Goal: Information Seeking & Learning: Learn about a topic

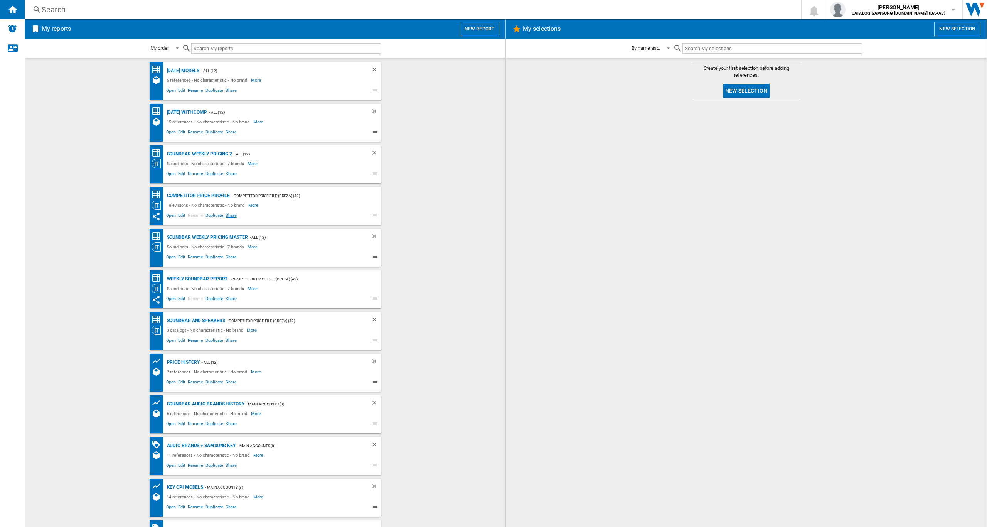
click at [229, 217] on span "Share" at bounding box center [230, 216] width 13 height 9
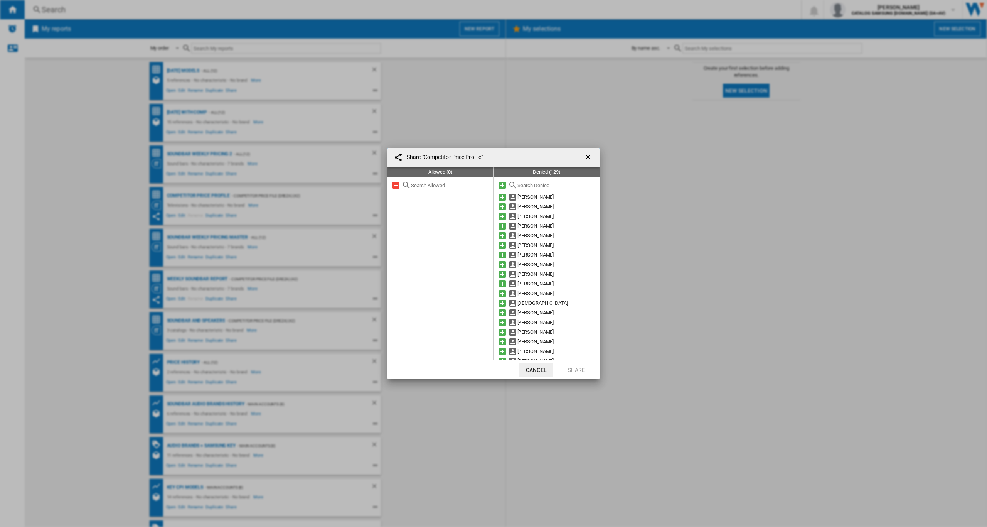
scroll to position [110, 0]
click at [503, 215] on md-icon at bounding box center [502, 215] width 9 height 9
click at [579, 369] on button "Share" at bounding box center [577, 370] width 34 height 14
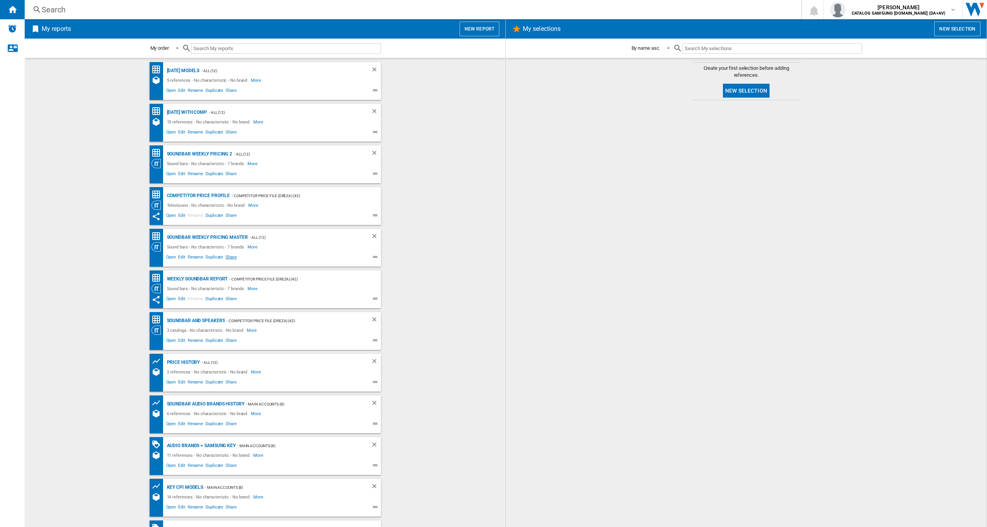
click at [229, 258] on span "Share" at bounding box center [230, 257] width 13 height 9
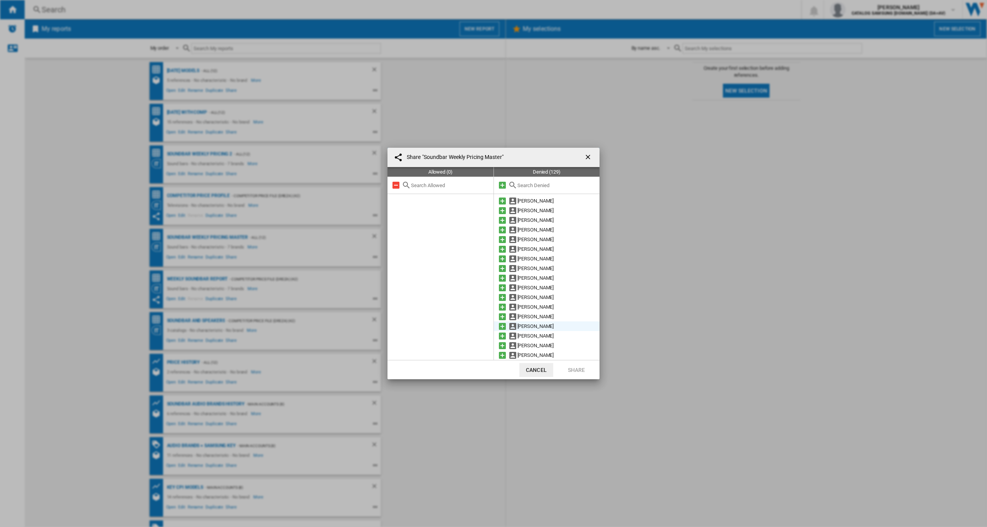
click at [503, 324] on md-icon at bounding box center [502, 326] width 9 height 9
click at [572, 368] on button "Share" at bounding box center [577, 370] width 34 height 14
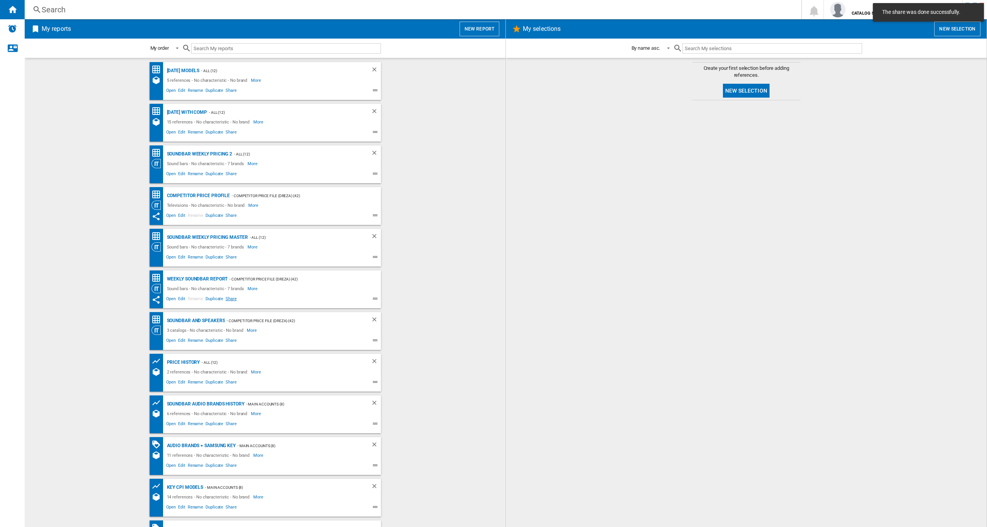
click at [229, 298] on span "Share" at bounding box center [230, 299] width 13 height 9
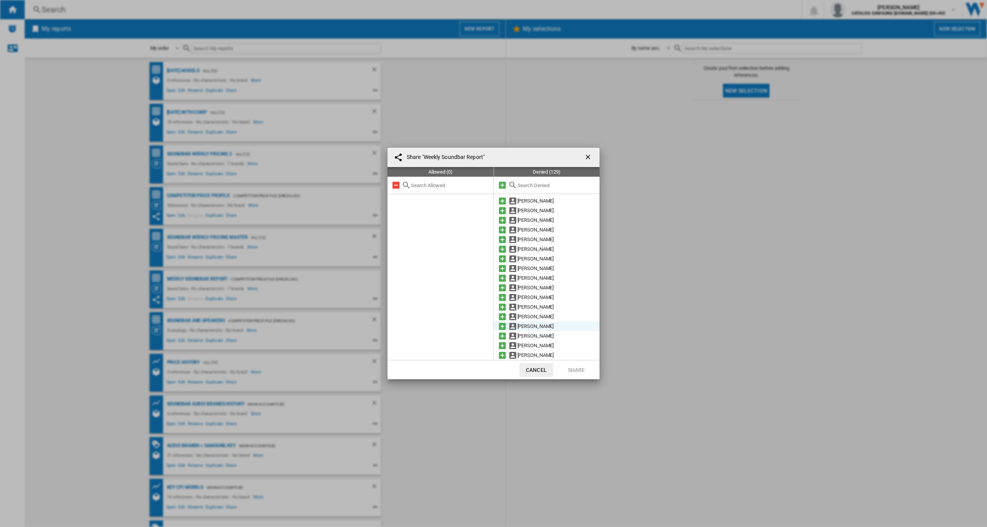
click at [501, 325] on md-icon at bounding box center [502, 326] width 9 height 9
click at [575, 367] on button "Share" at bounding box center [577, 370] width 34 height 14
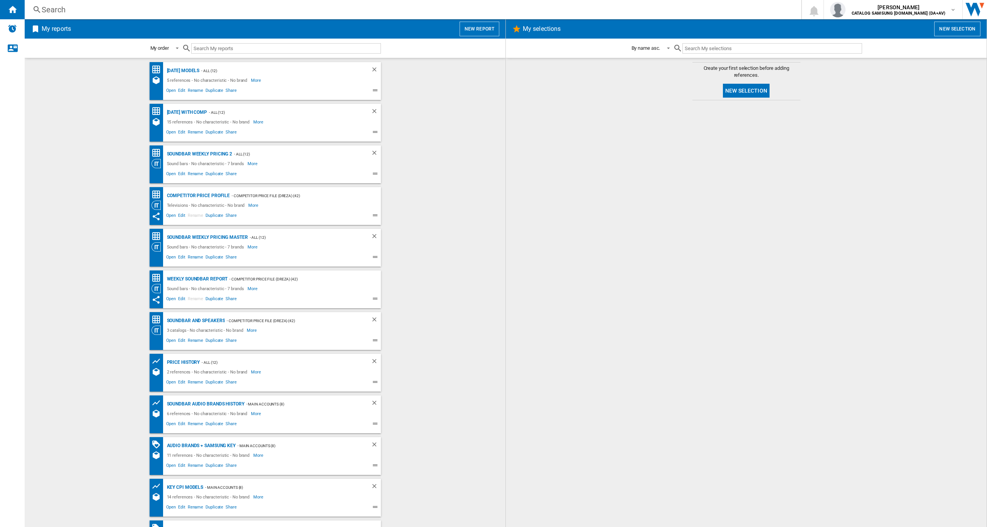
scroll to position [73, 0]
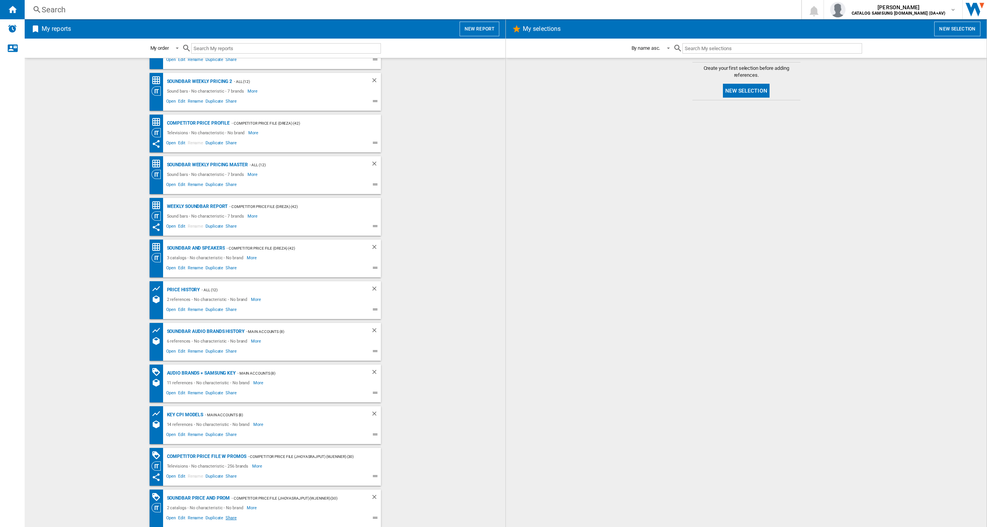
click at [229, 518] on span "Share" at bounding box center [230, 518] width 13 height 9
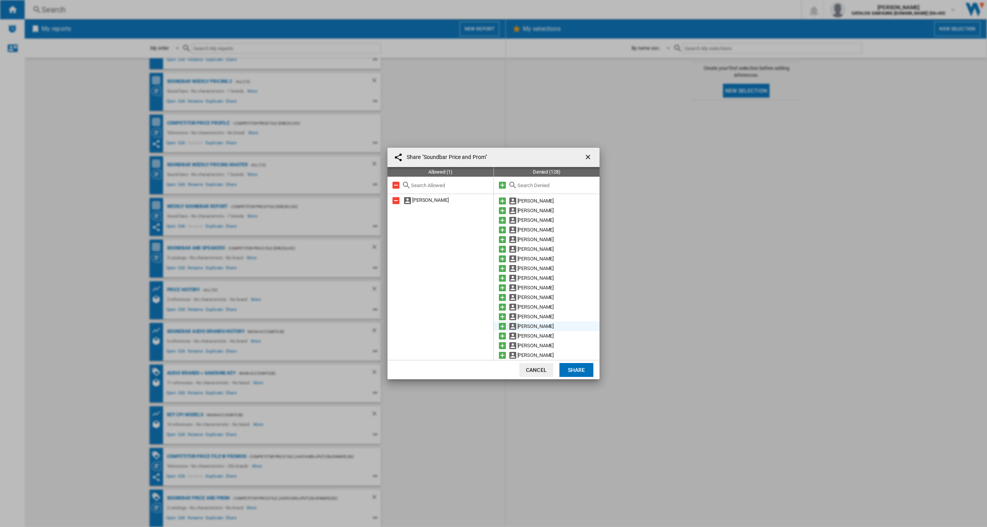
click at [503, 324] on md-icon at bounding box center [502, 326] width 9 height 9
click at [576, 371] on button "Share" at bounding box center [577, 370] width 34 height 14
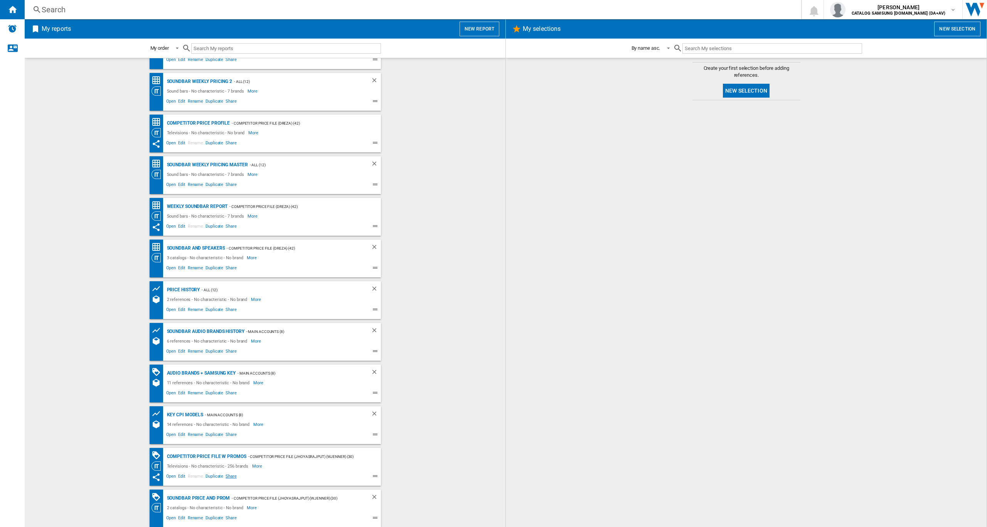
click at [232, 475] on span "Share" at bounding box center [230, 476] width 13 height 9
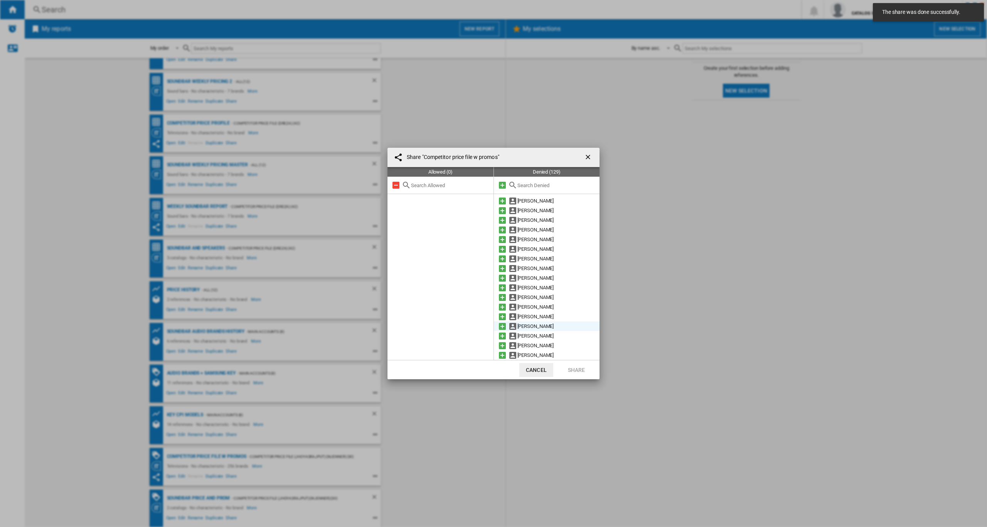
click at [501, 324] on md-icon at bounding box center [502, 326] width 9 height 9
click at [579, 370] on button "Share" at bounding box center [577, 370] width 34 height 14
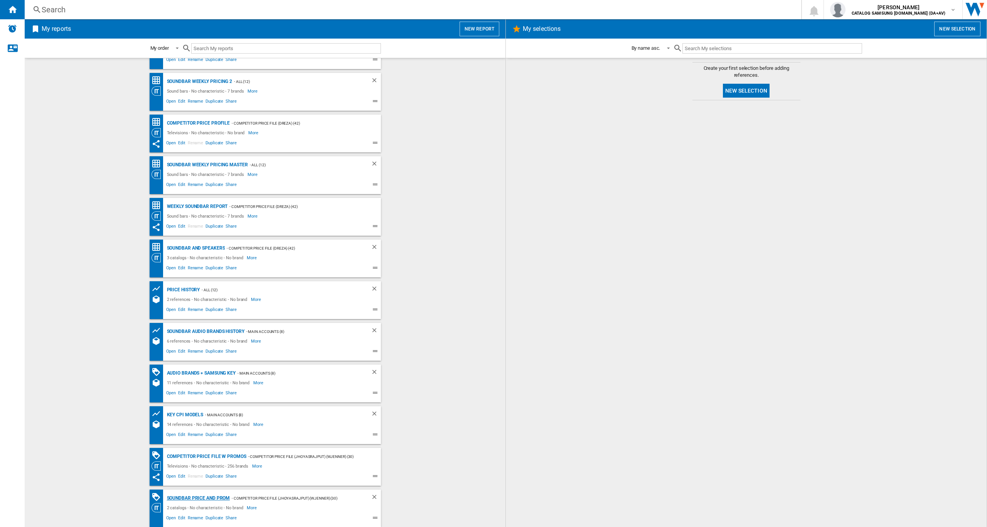
click at [206, 496] on div "Soundbar Price and Prom" at bounding box center [197, 498] width 65 height 10
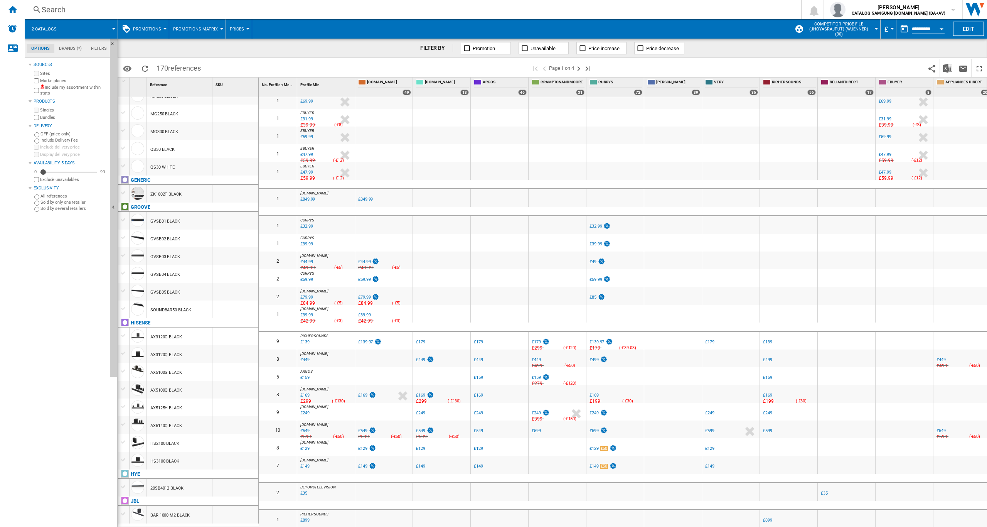
click at [940, 29] on div "Open calendar" at bounding box center [942, 29] width 4 height 2
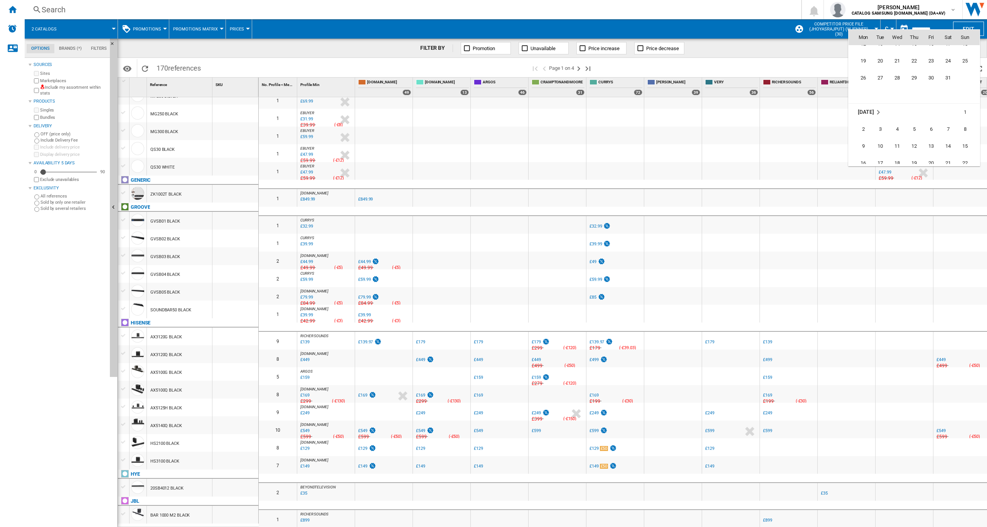
scroll to position [363, 0]
click at [916, 118] on span "5" at bounding box center [914, 117] width 15 height 15
type input "**********"
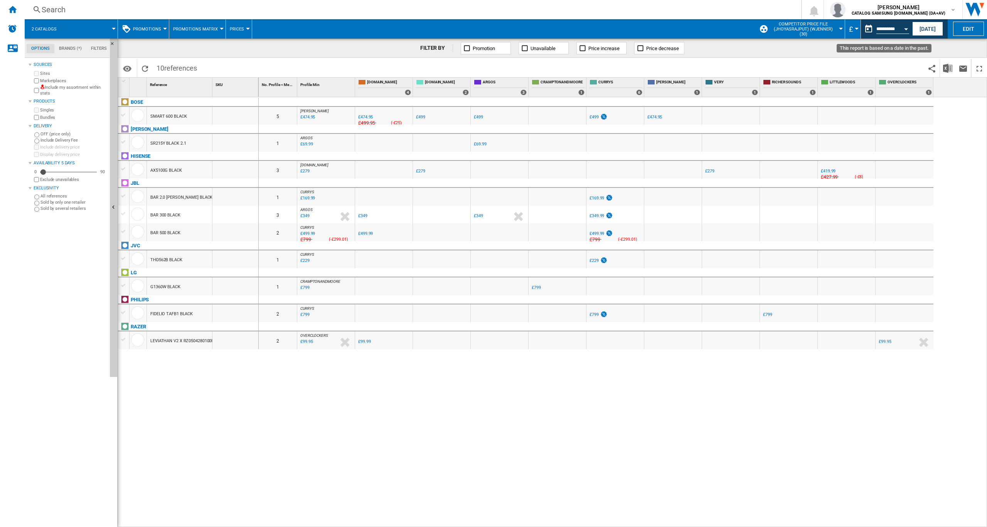
click at [907, 30] on button "Open calendar" at bounding box center [906, 28] width 14 height 14
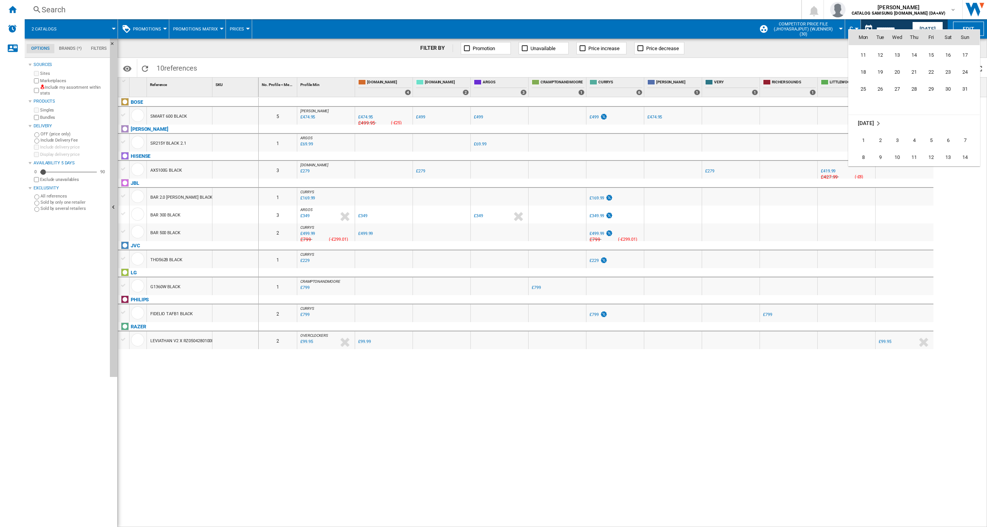
scroll to position [1604, 0]
click at [916, 103] on span "4" at bounding box center [914, 101] width 15 height 15
type input "**********"
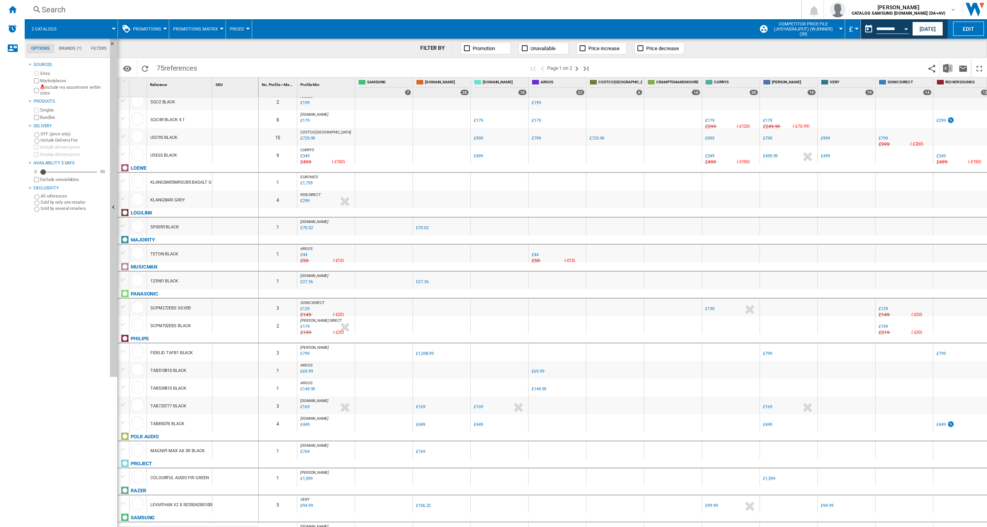
scroll to position [683, 0]
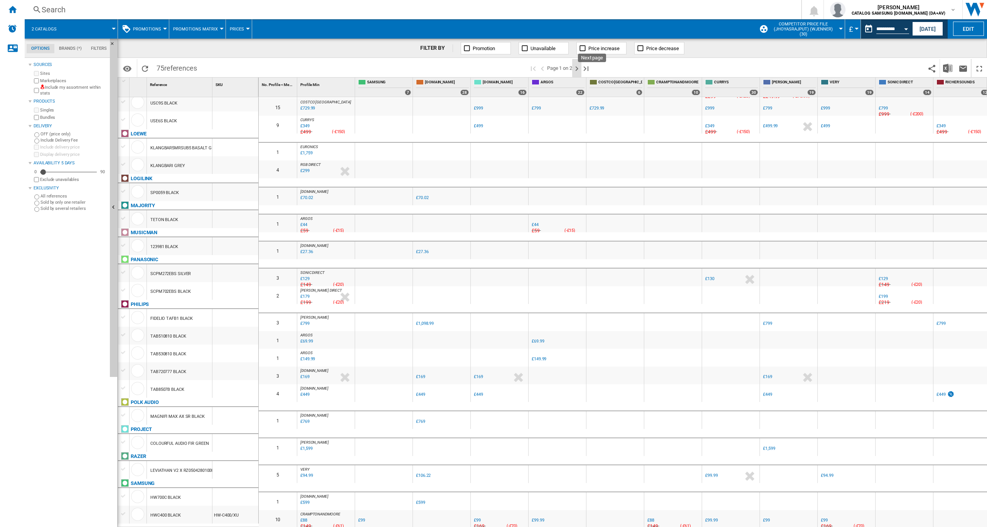
click at [578, 69] on ng-md-icon "Next page" at bounding box center [576, 68] width 9 height 9
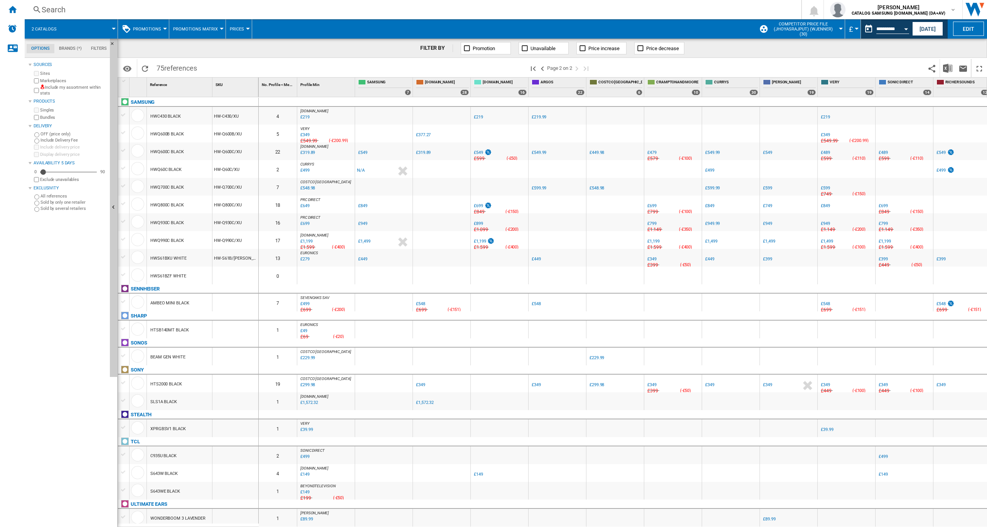
click at [125, 150] on div at bounding box center [124, 150] width 8 height 7
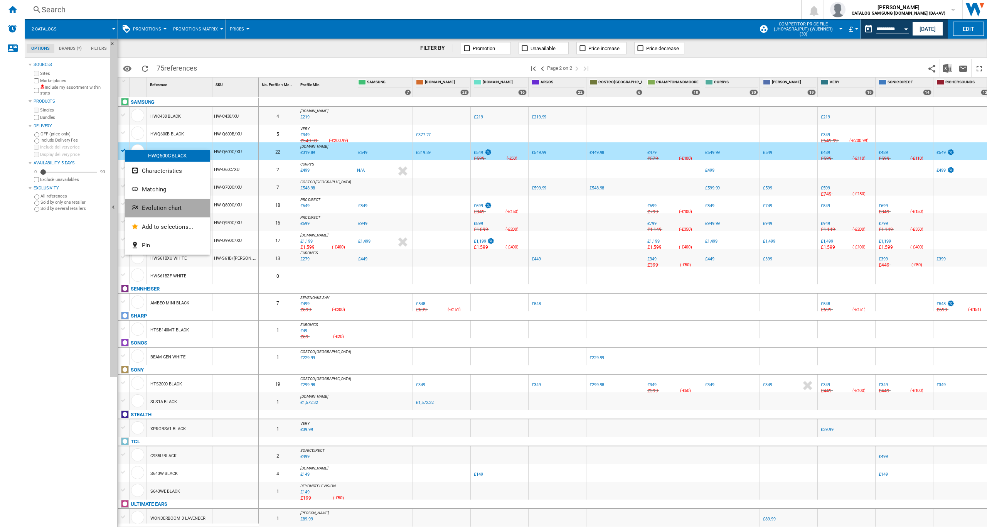
click at [165, 208] on span "Evolution chart" at bounding box center [162, 207] width 40 height 7
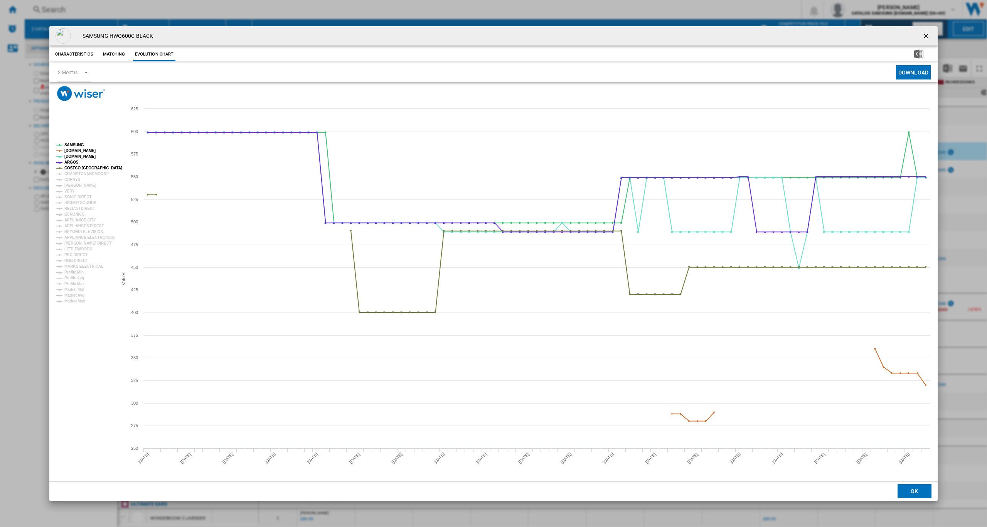
click at [71, 143] on tspan "SAMSUNG" at bounding box center [74, 145] width 20 height 4
click at [73, 150] on tspan "AMAZON.CO.UK" at bounding box center [79, 150] width 31 height 4
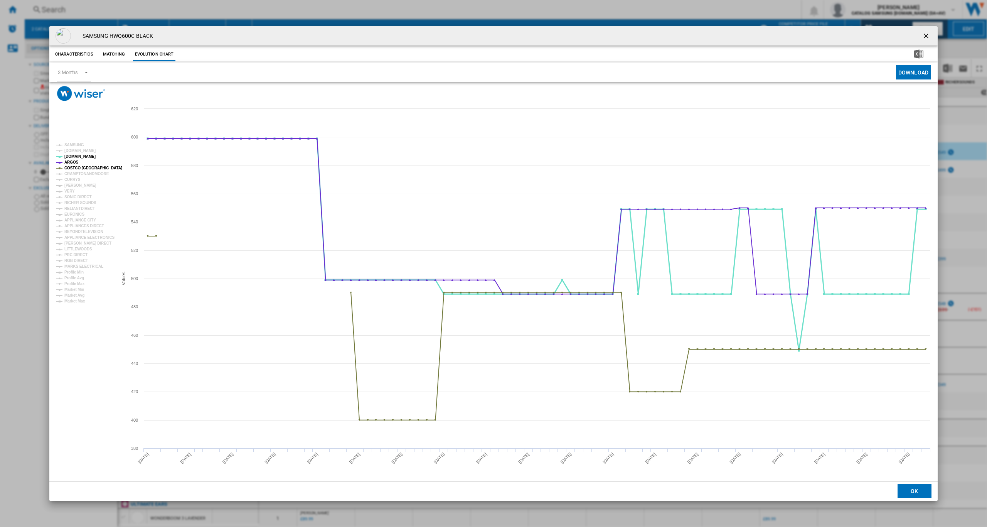
click at [73, 155] on tspan "[DOMAIN_NAME]" at bounding box center [79, 156] width 31 height 4
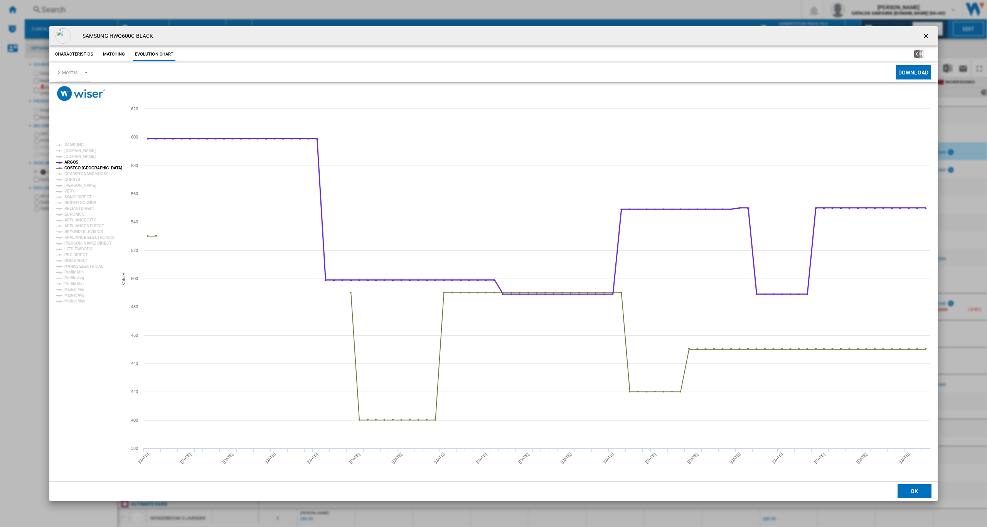
click at [70, 162] on tspan "ARGOS" at bounding box center [71, 162] width 14 height 4
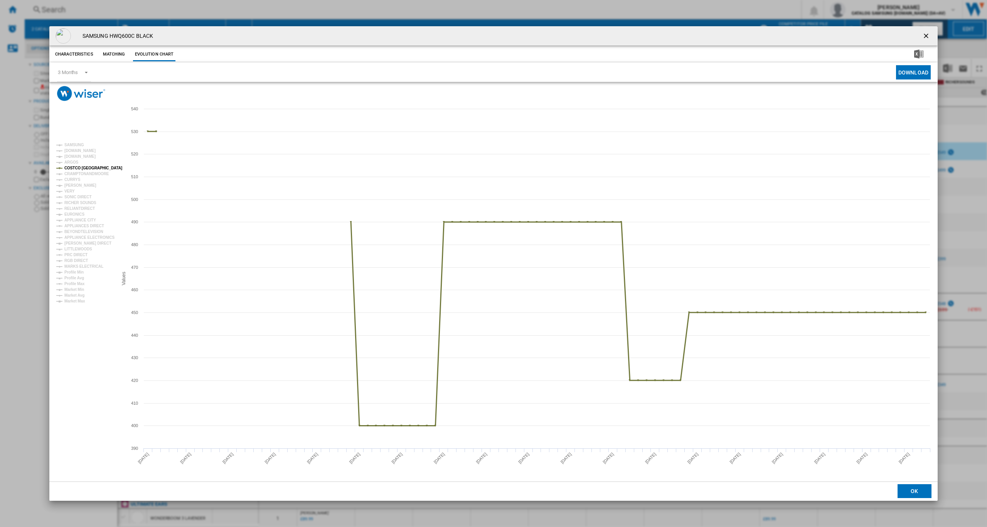
click at [69, 167] on tspan "COSTCO UK" at bounding box center [93, 168] width 58 height 4
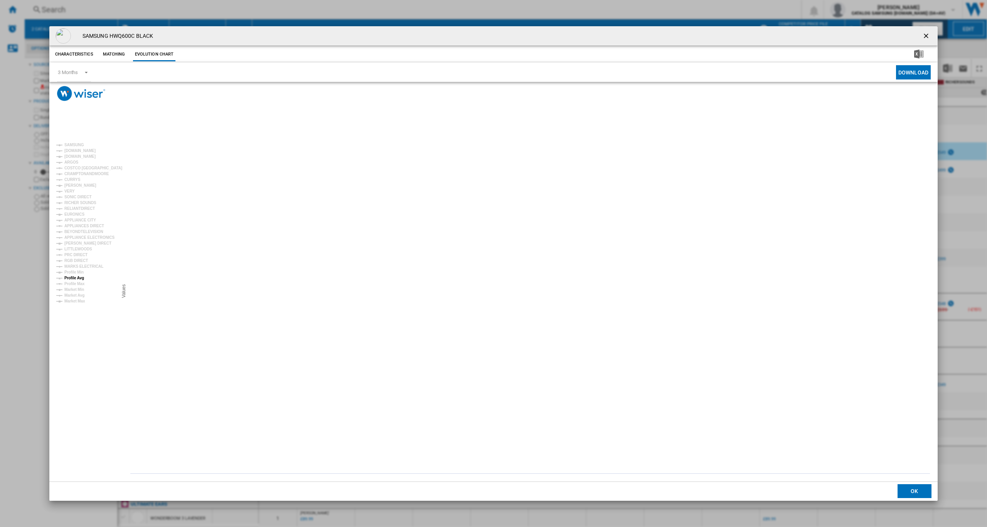
click at [71, 278] on tspan "Profile Avg" at bounding box center [74, 278] width 20 height 4
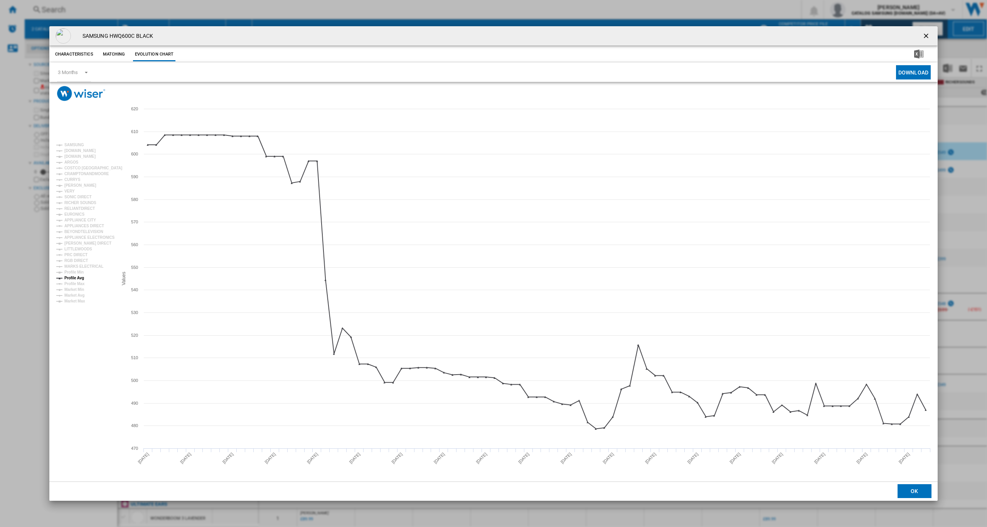
click at [927, 34] on ng-md-icon "getI18NText('BUTTONS.CLOSE_DIALOG')" at bounding box center [926, 36] width 9 height 9
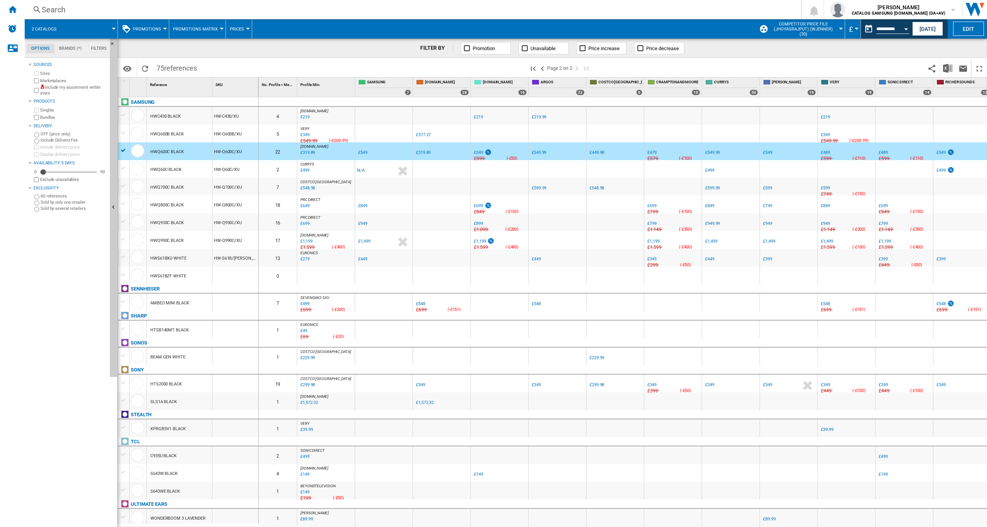
click at [123, 161] on div at bounding box center [123, 166] width 11 height 12
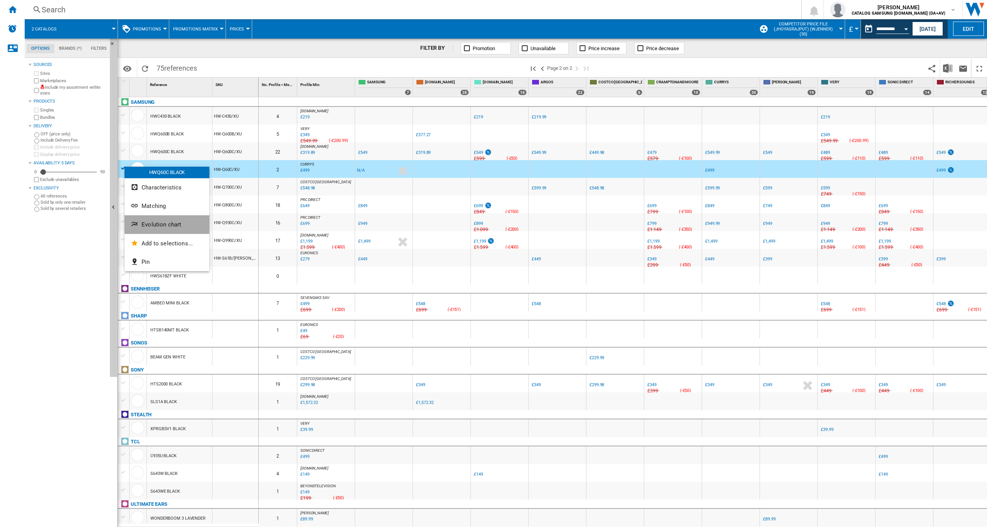
click at [159, 225] on span "Evolution chart" at bounding box center [162, 224] width 40 height 7
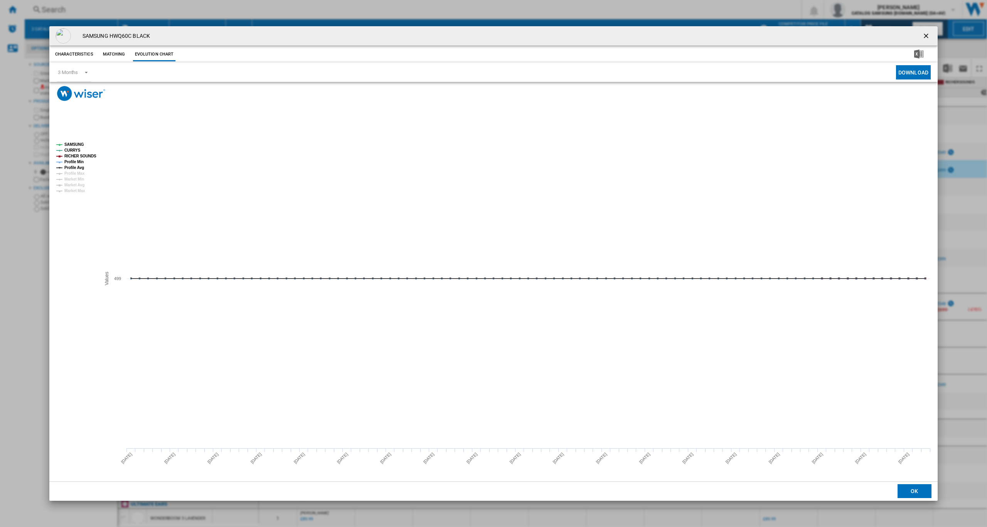
click at [929, 33] on ng-md-icon "getI18NText('BUTTONS.CLOSE_DIALOG')" at bounding box center [926, 36] width 9 height 9
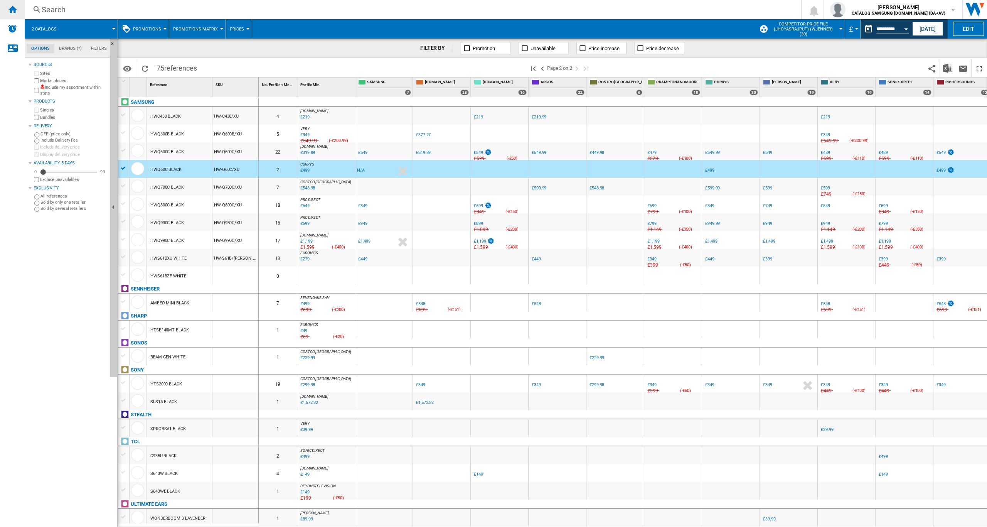
click at [6, 9] on div "Home" at bounding box center [12, 9] width 25 height 19
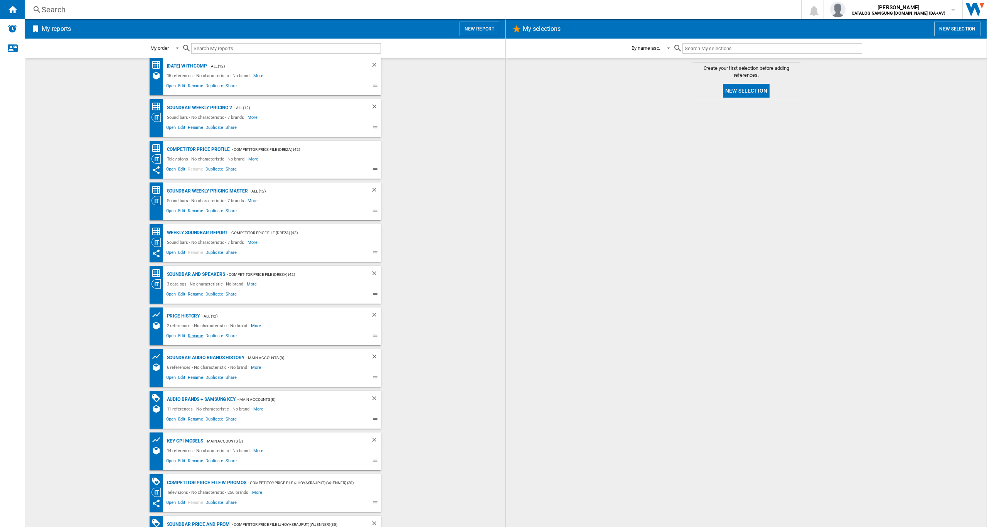
scroll to position [73, 0]
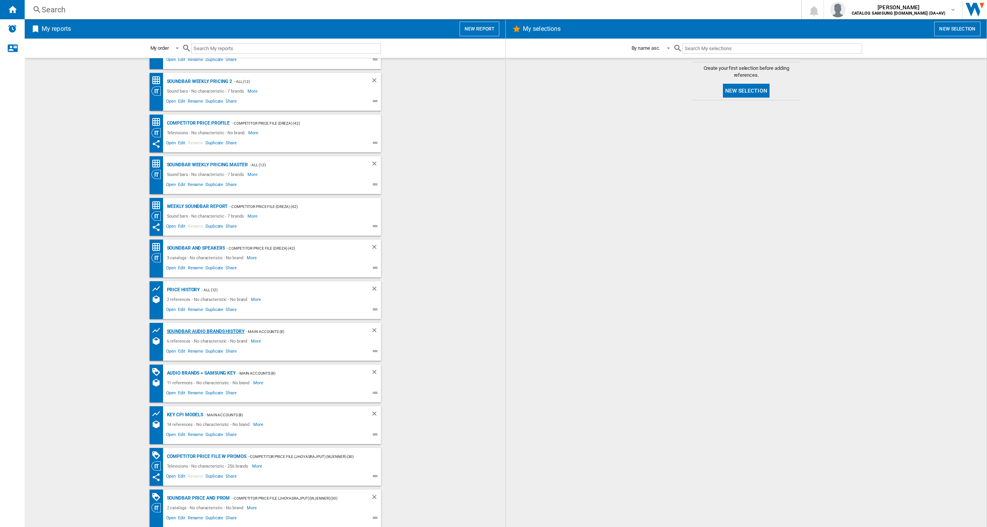
click at [202, 331] on div "Soundbar Audio Brands History" at bounding box center [204, 332] width 79 height 10
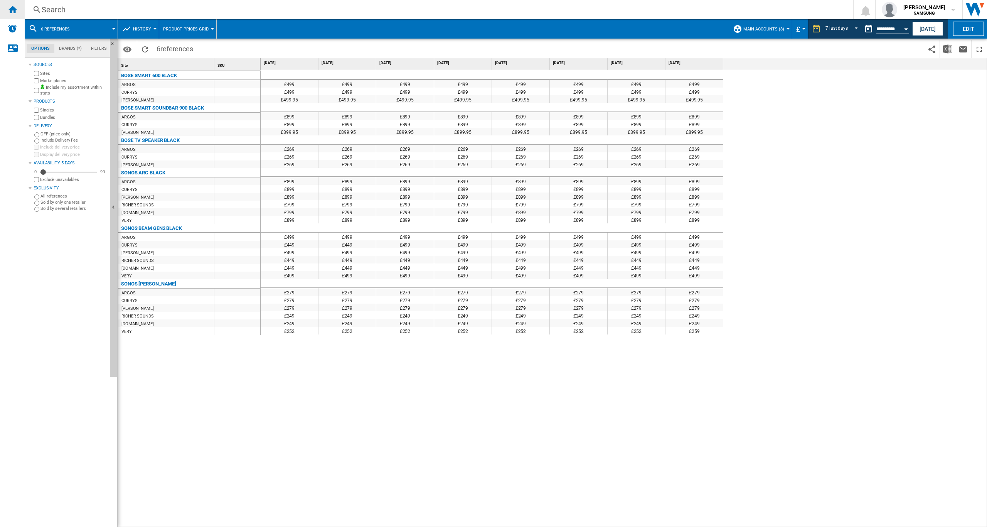
drag, startPoint x: 7, startPoint y: 9, endPoint x: 11, endPoint y: 10, distance: 3.9
click at [7, 9] on div "Home" at bounding box center [12, 9] width 25 height 19
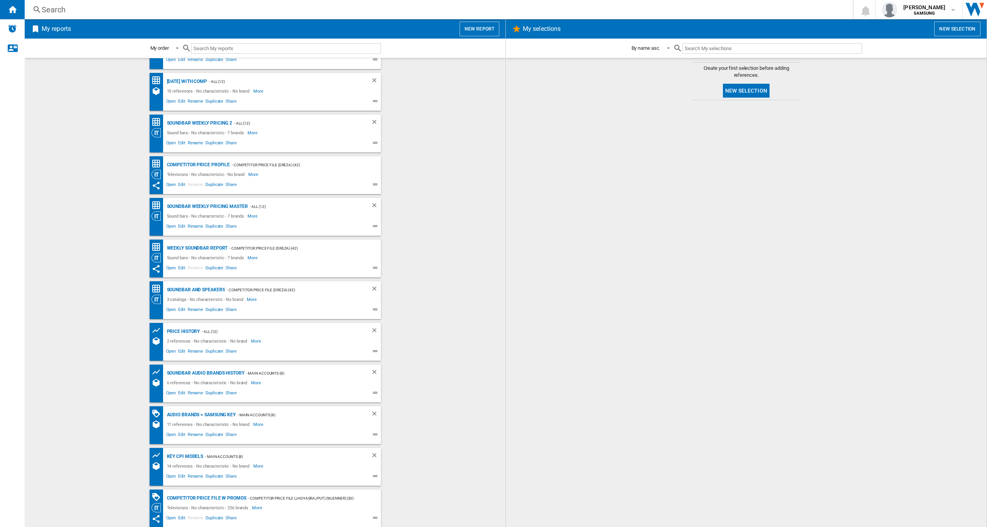
scroll to position [73, 0]
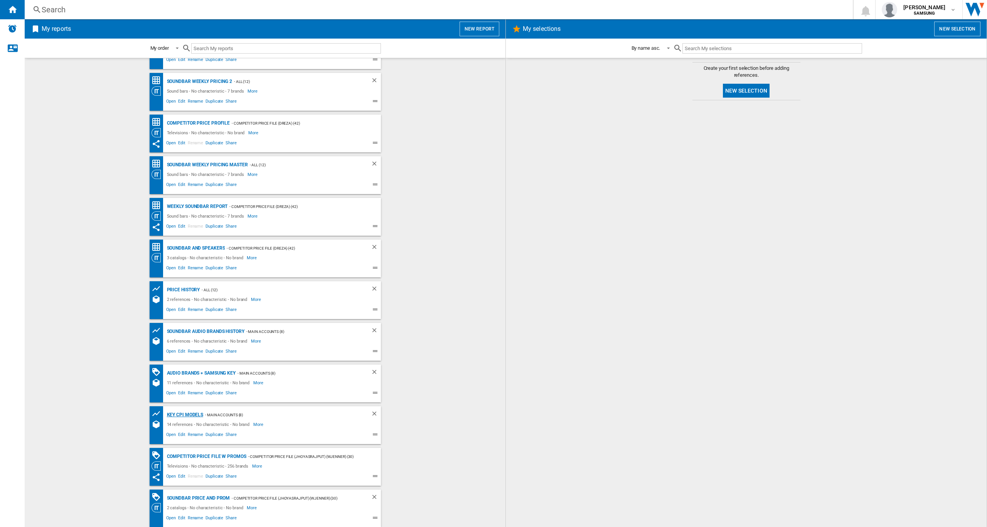
click at [178, 413] on div "Key CPI models" at bounding box center [184, 415] width 39 height 10
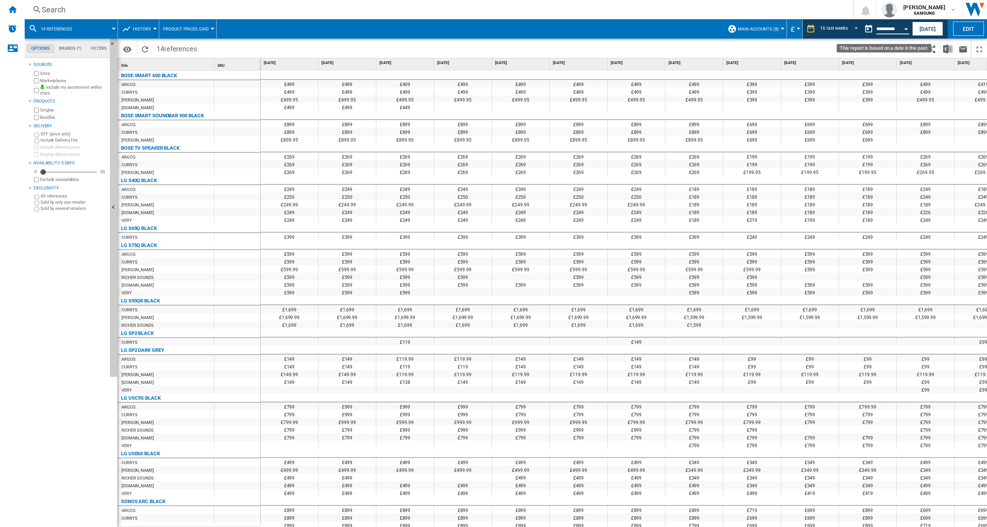
click at [897, 28] on input "**********" at bounding box center [893, 30] width 33 height 7
click at [902, 30] on button "Open calendar" at bounding box center [906, 28] width 14 height 14
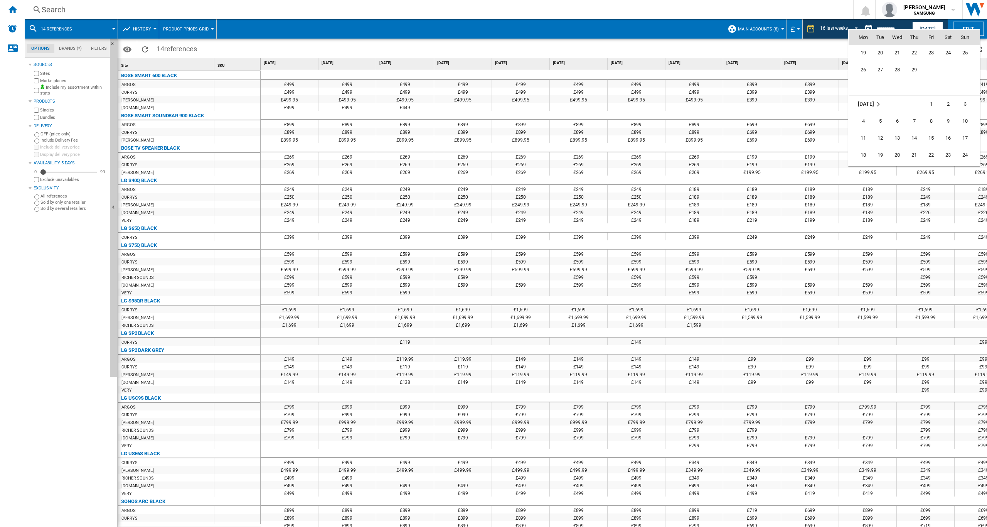
scroll to position [1828, 0]
click at [966, 134] on span "31" at bounding box center [965, 133] width 15 height 15
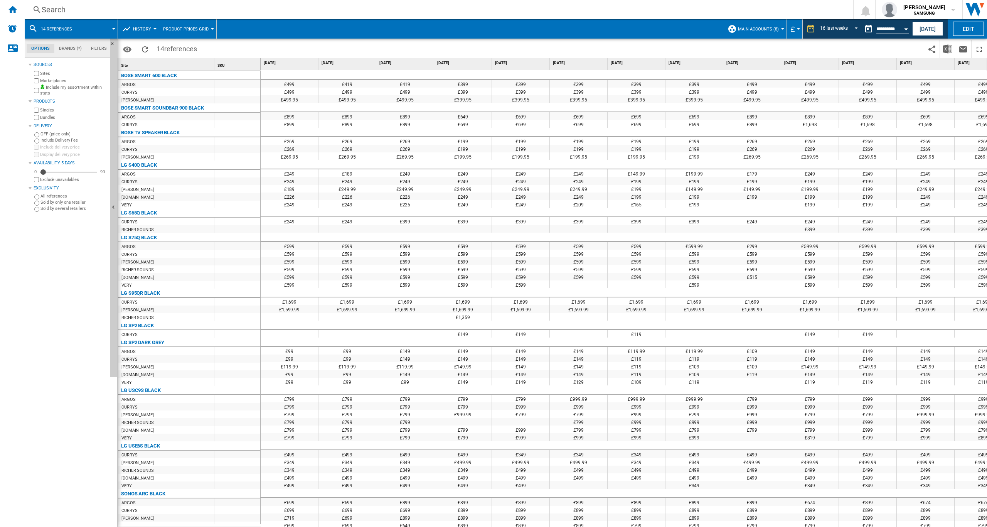
scroll to position [39, 0]
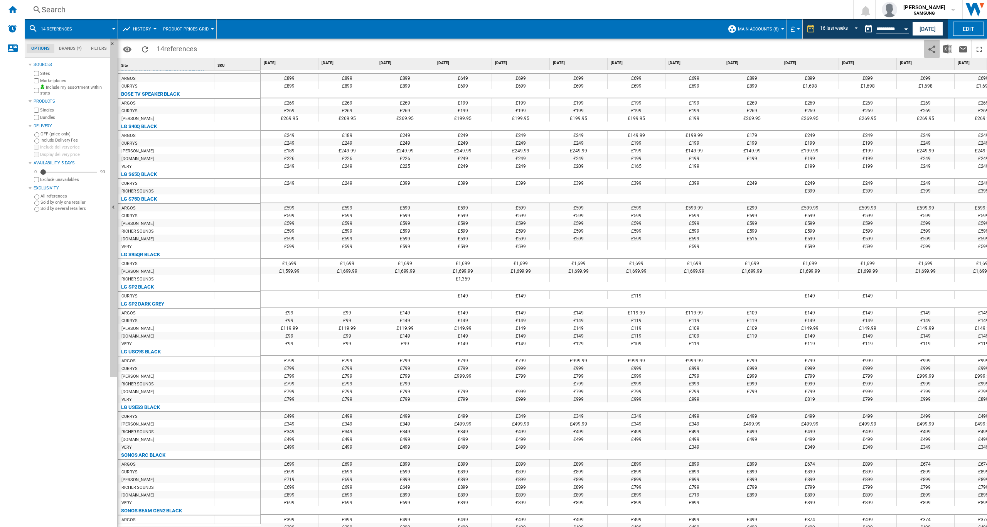
click at [932, 50] on ng-md-icon "Share this bookmark with others" at bounding box center [932, 49] width 9 height 9
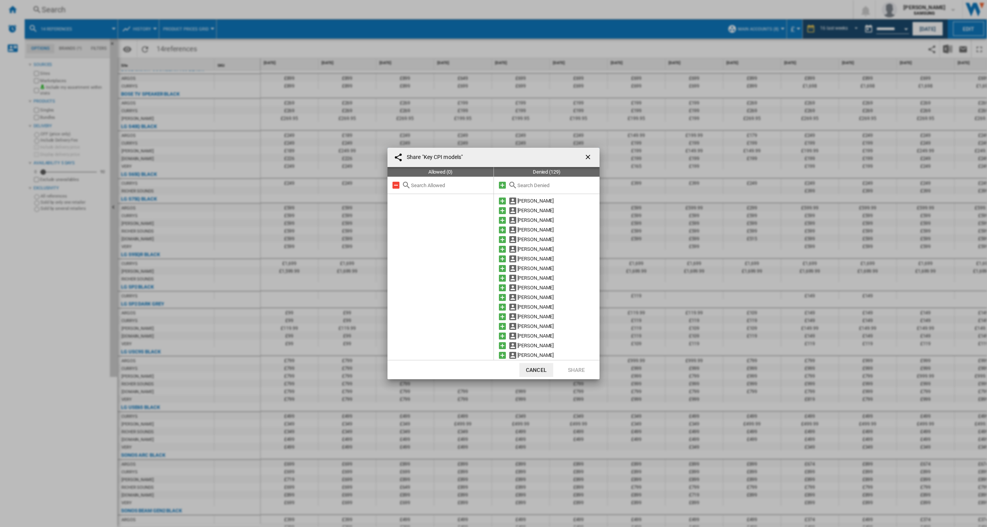
click at [590, 154] on ng-md-icon "getI18NText('BUTTONS.CLOSE_DIALOG')" at bounding box center [588, 157] width 9 height 9
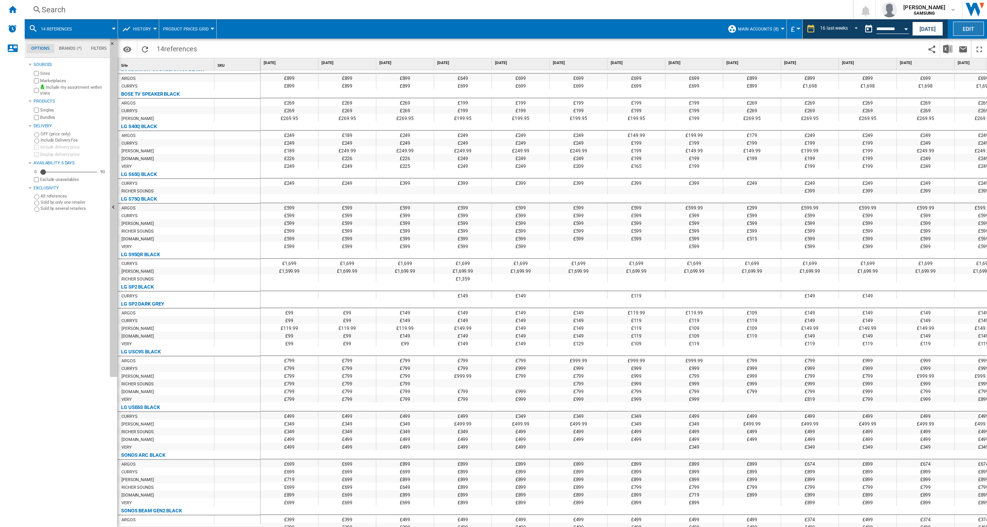
click at [966, 25] on button "Edit" at bounding box center [968, 29] width 31 height 14
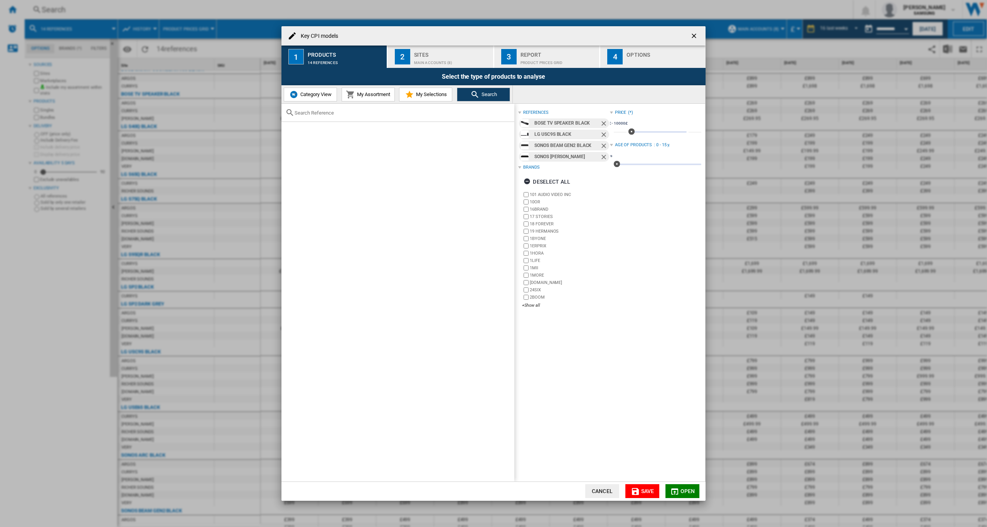
click at [542, 110] on div "references" at bounding box center [535, 113] width 25 height 6
click at [312, 114] on input "text" at bounding box center [403, 113] width 216 height 6
type input "samsung"
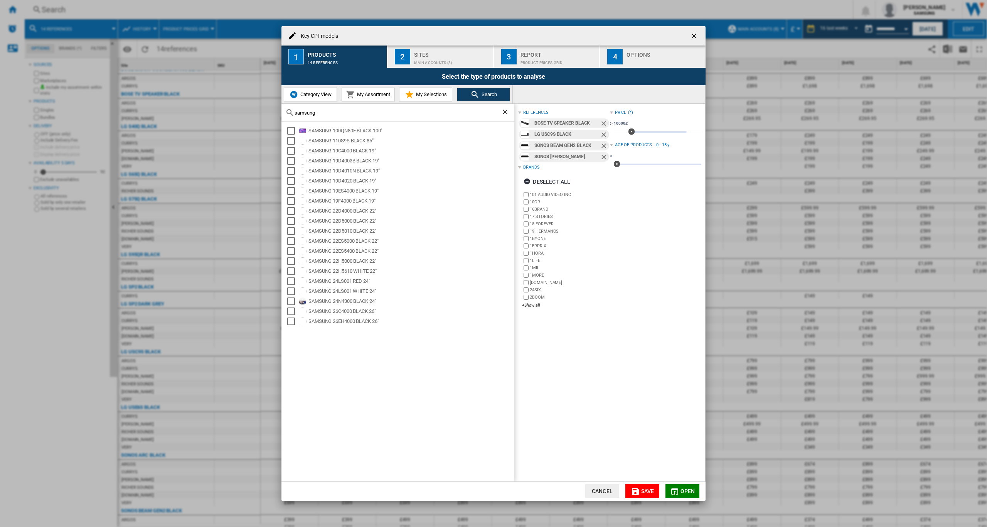
click at [311, 93] on span "Category View" at bounding box center [314, 94] width 33 height 6
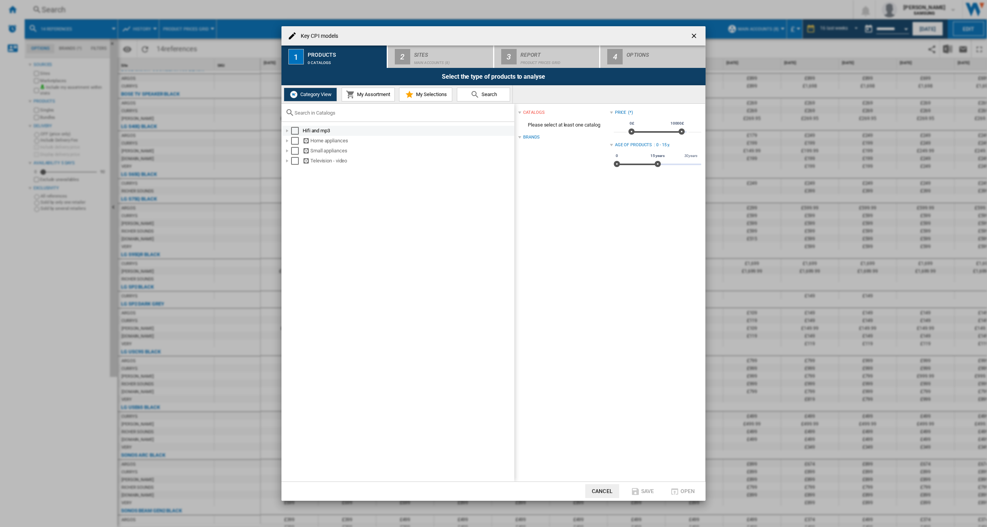
click at [286, 131] on div at bounding box center [287, 131] width 8 height 8
click at [322, 150] on div "Home cinema" at bounding box center [412, 151] width 202 height 8
click at [344, 171] on div "All-in-one home cinema systems" at bounding box center [417, 171] width 194 height 8
click at [314, 170] on div "Select" at bounding box center [312, 171] width 8 height 8
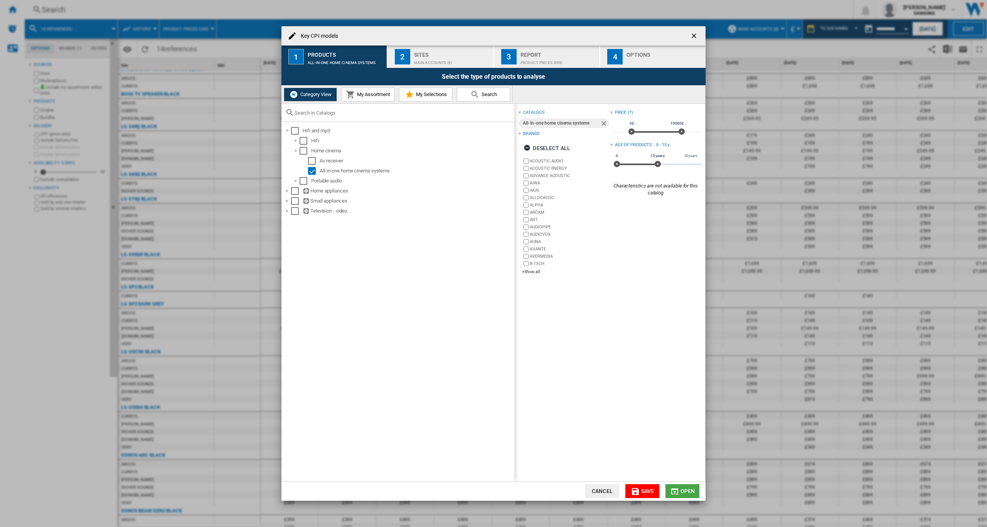
click at [679, 491] on md-icon "button" at bounding box center [674, 491] width 9 height 9
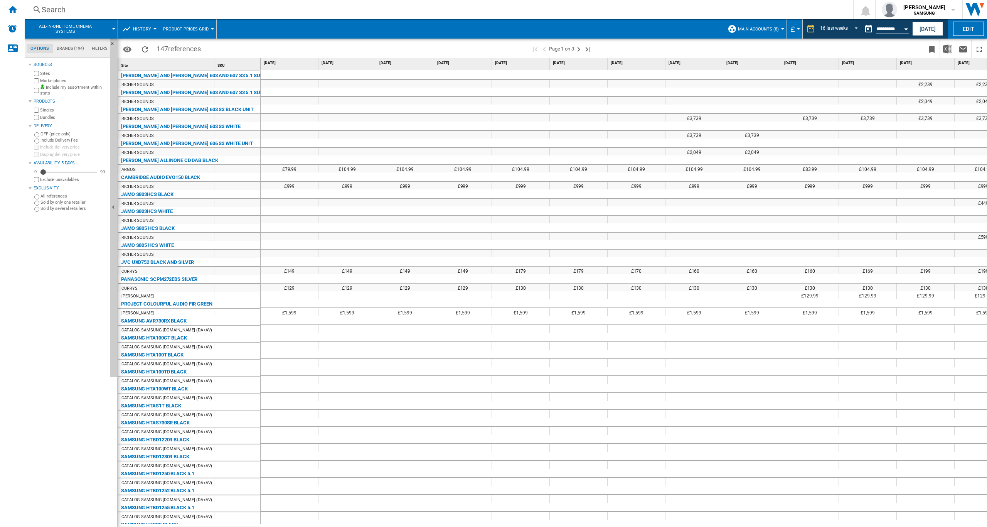
click at [70, 50] on md-tab-item "Brands (194)" at bounding box center [70, 48] width 35 height 9
click at [70, 24] on span "All-in-one home cinema systems" at bounding box center [65, 29] width 67 height 10
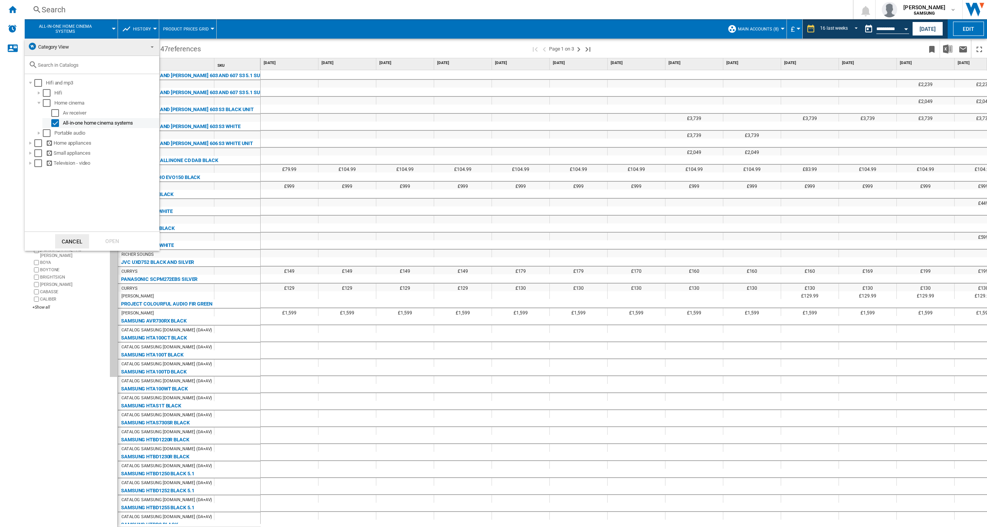
click at [52, 122] on div "Select" at bounding box center [55, 123] width 8 height 8
click at [37, 92] on div at bounding box center [39, 93] width 8 height 8
click at [38, 176] on div at bounding box center [39, 173] width 8 height 8
click at [15, 8] on md-backdrop at bounding box center [493, 263] width 987 height 527
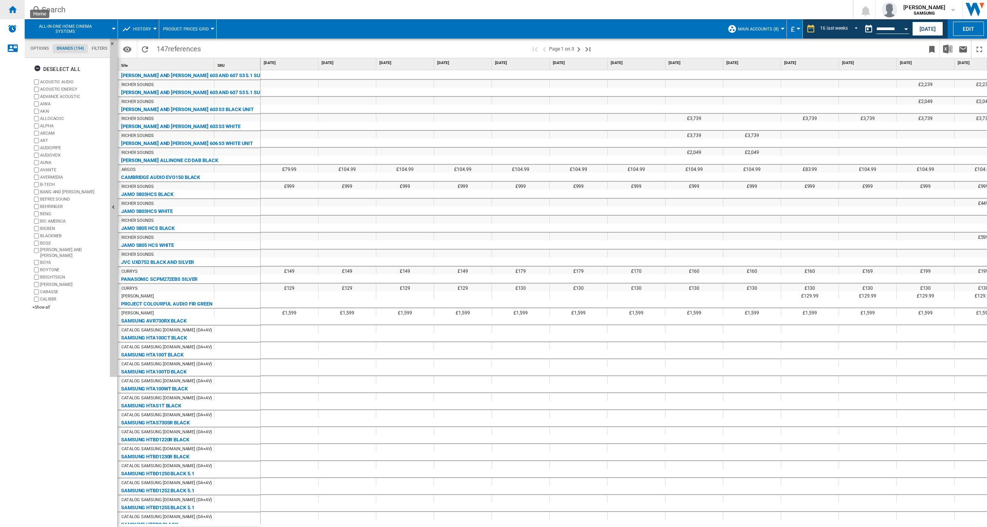
click at [14, 9] on ng-md-icon "Home" at bounding box center [12, 9] width 9 height 9
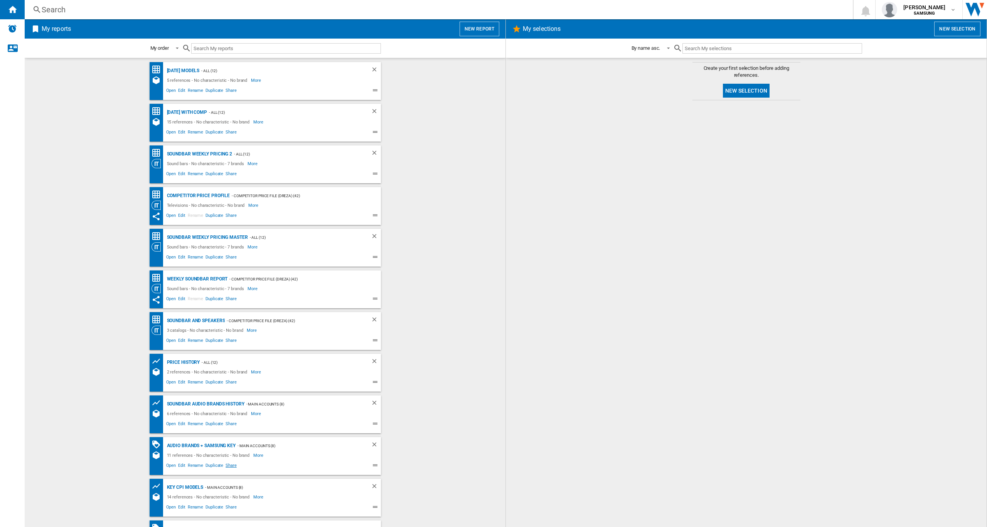
click at [231, 464] on span "Share" at bounding box center [230, 466] width 13 height 9
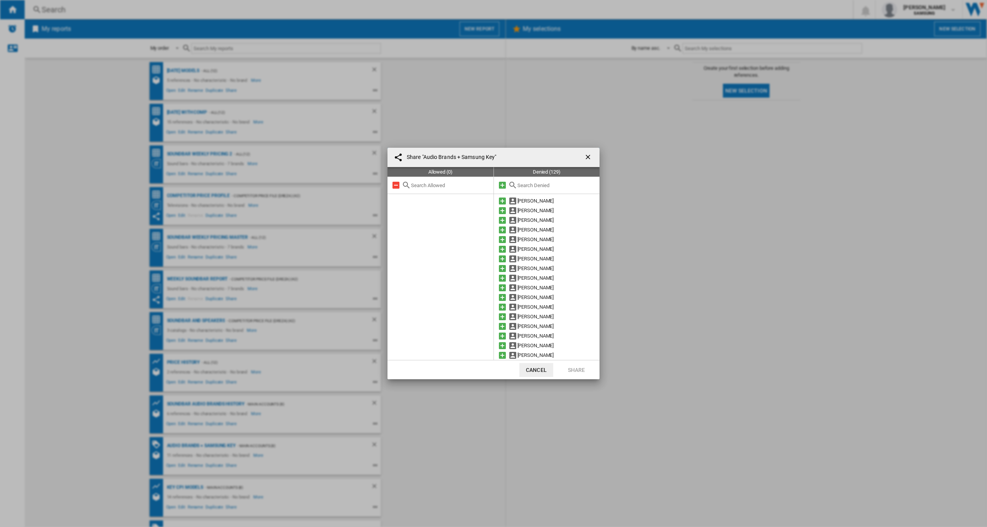
click at [586, 152] on button "button" at bounding box center [588, 157] width 15 height 15
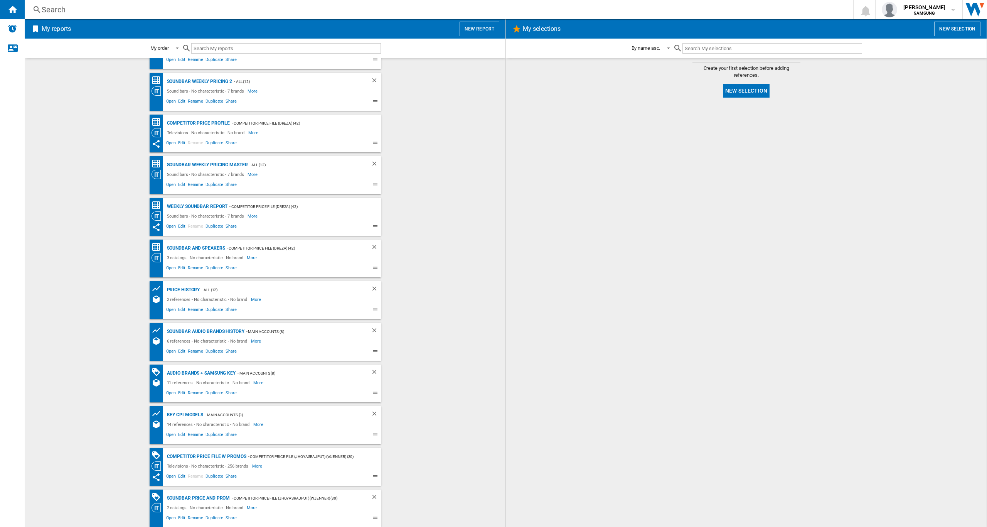
scroll to position [73, 0]
click at [229, 352] on span "Share" at bounding box center [230, 351] width 13 height 9
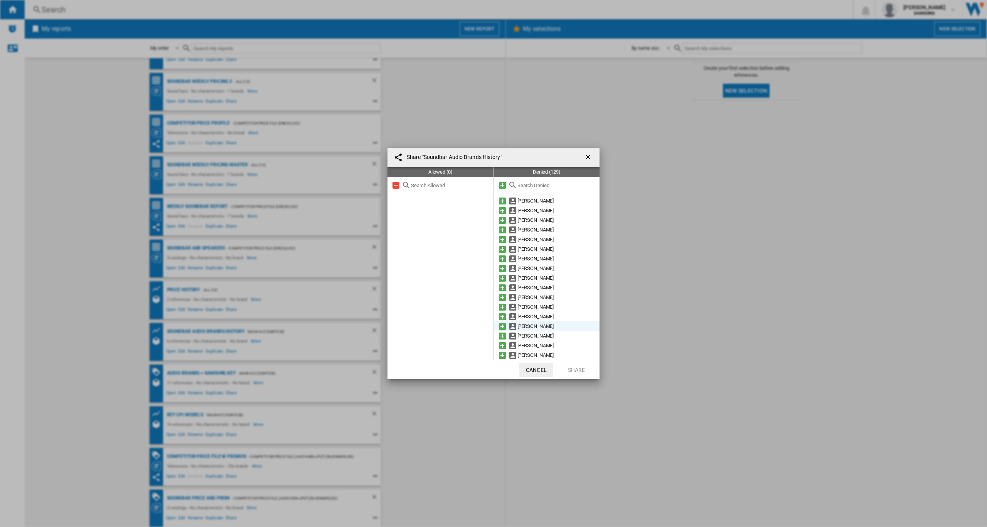
click at [504, 324] on md-icon at bounding box center [502, 326] width 9 height 9
click at [575, 367] on button "Share" at bounding box center [577, 370] width 34 height 14
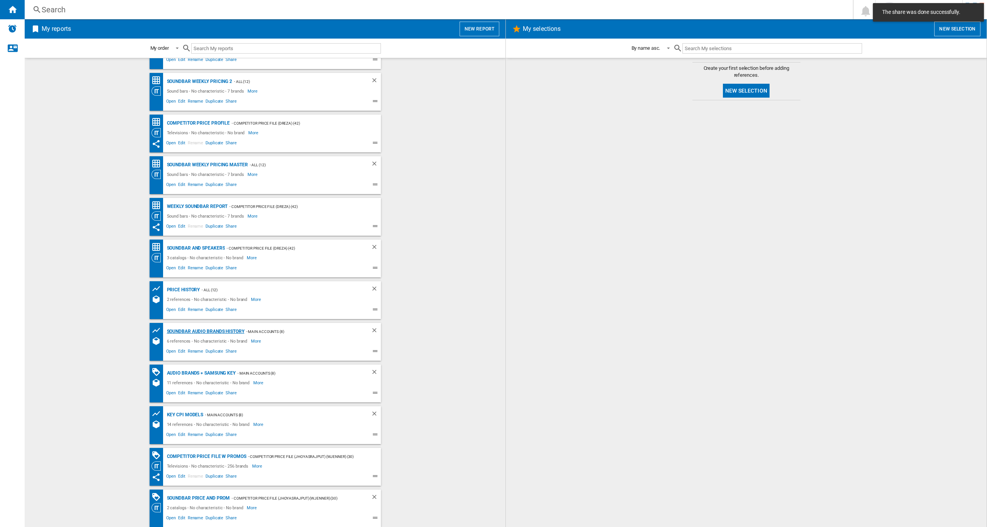
click at [188, 329] on div "Soundbar Audio Brands History" at bounding box center [204, 332] width 79 height 10
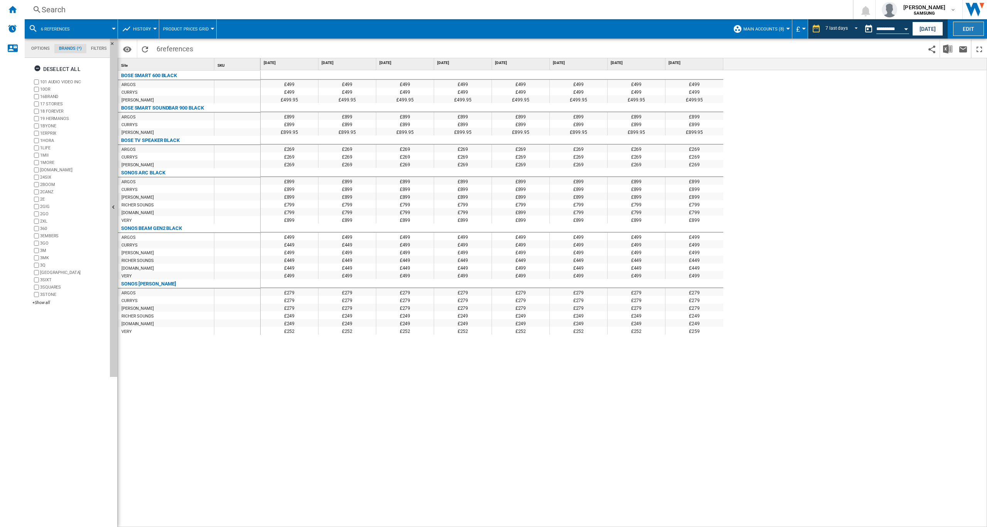
click at [970, 26] on button "Edit" at bounding box center [968, 29] width 31 height 14
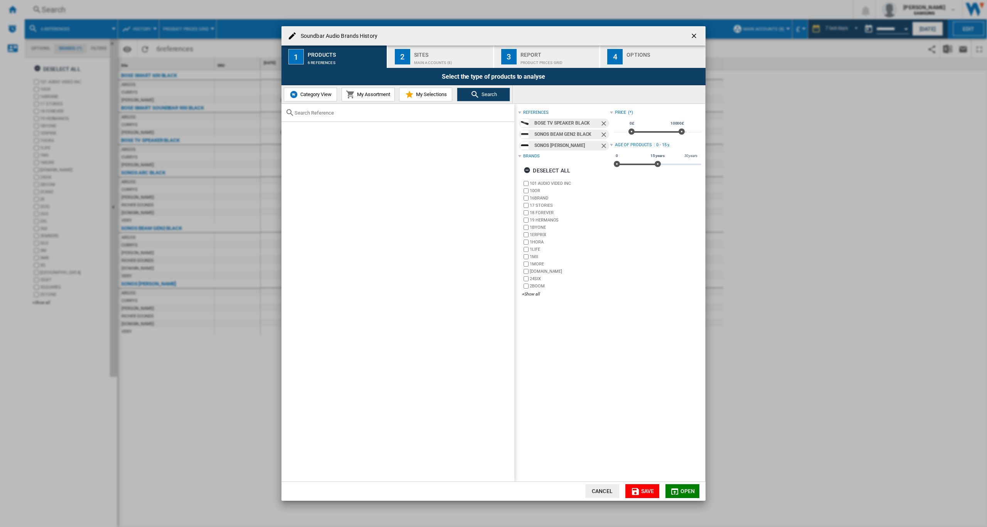
click at [691, 35] on ng-md-icon "getI18NText('BUTTONS.CLOSE_DIALOG')" at bounding box center [694, 36] width 9 height 9
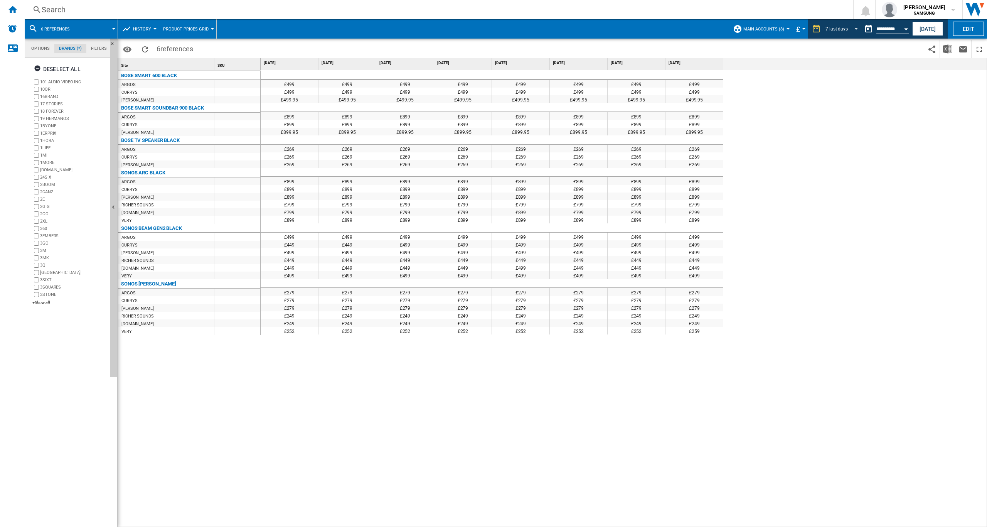
click at [838, 32] on span "7 last days" at bounding box center [837, 29] width 22 height 7
click at [838, 110] on div "16 last weeks" at bounding box center [839, 110] width 28 height 7
